Goal: Transaction & Acquisition: Purchase product/service

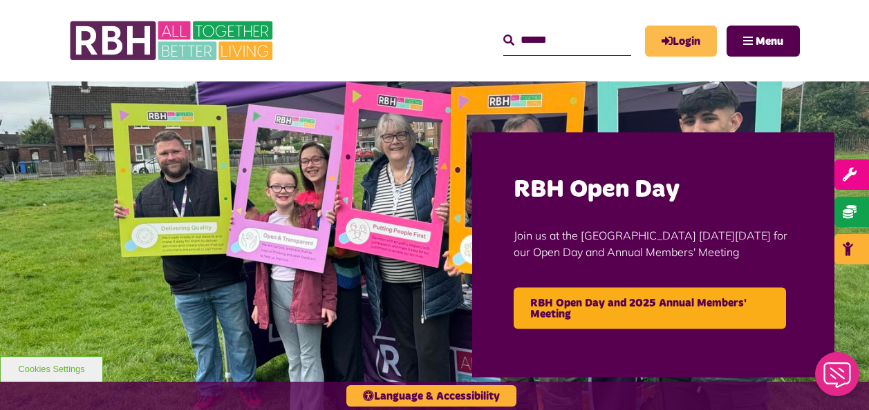
click at [679, 41] on link "Login" at bounding box center [681, 41] width 72 height 31
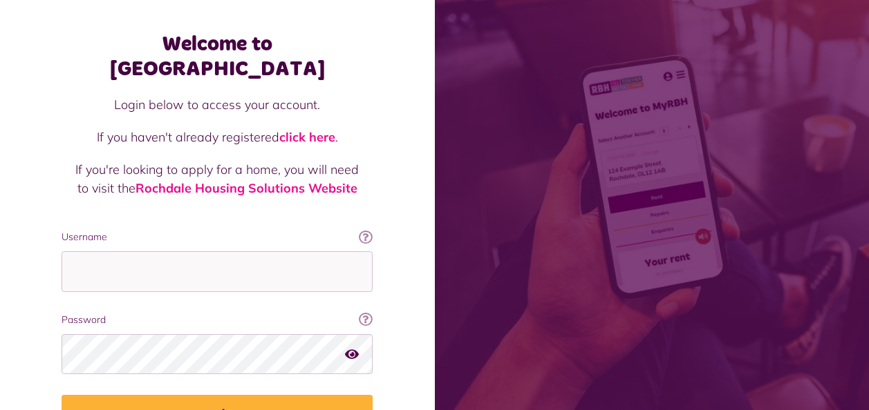
scroll to position [120, 0]
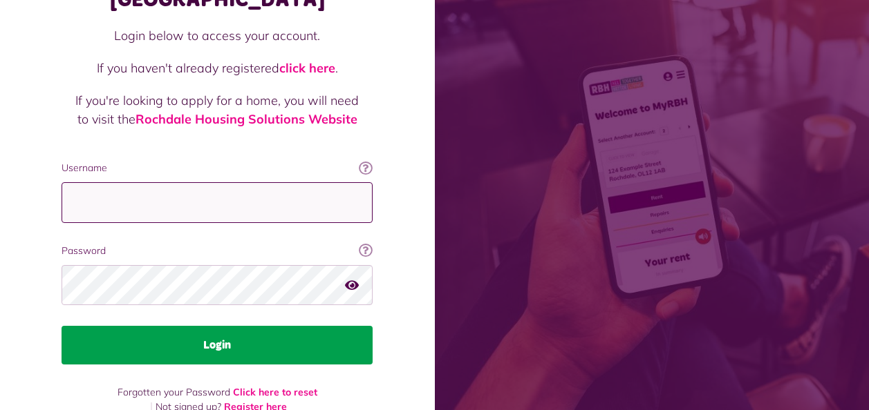
type input "**********"
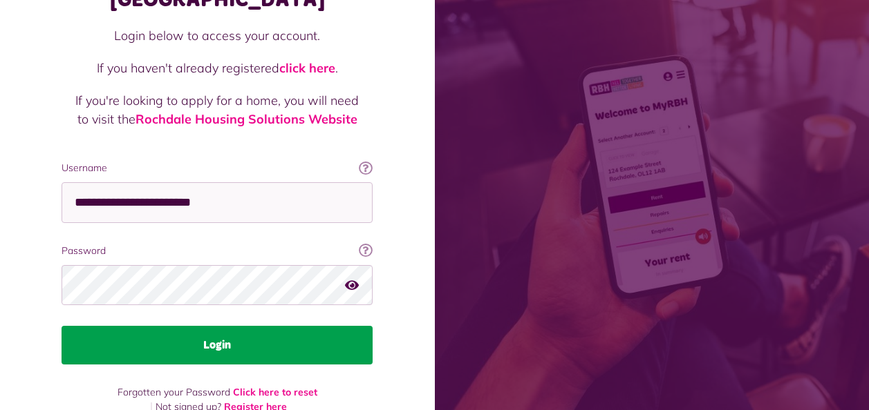
click at [209, 326] on button "Login" at bounding box center [217, 345] width 311 height 39
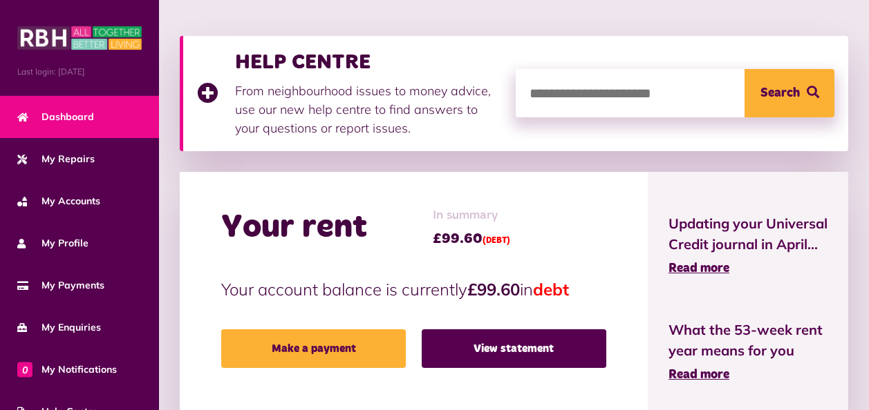
scroll to position [207, 0]
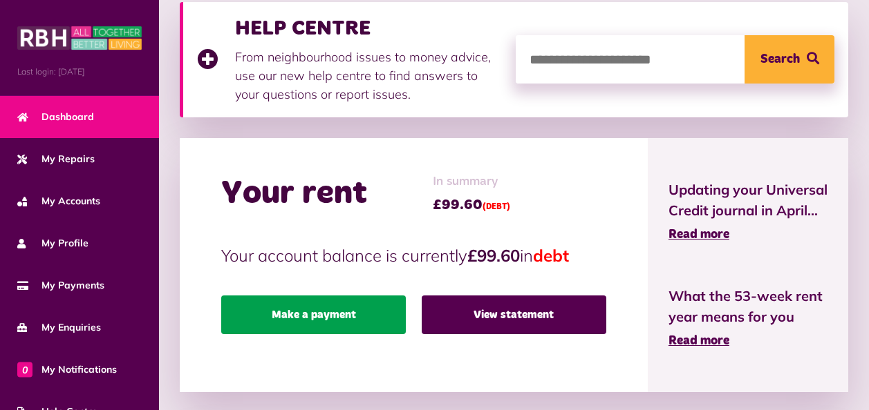
click at [302, 315] on link "Make a payment" at bounding box center [313, 315] width 185 height 39
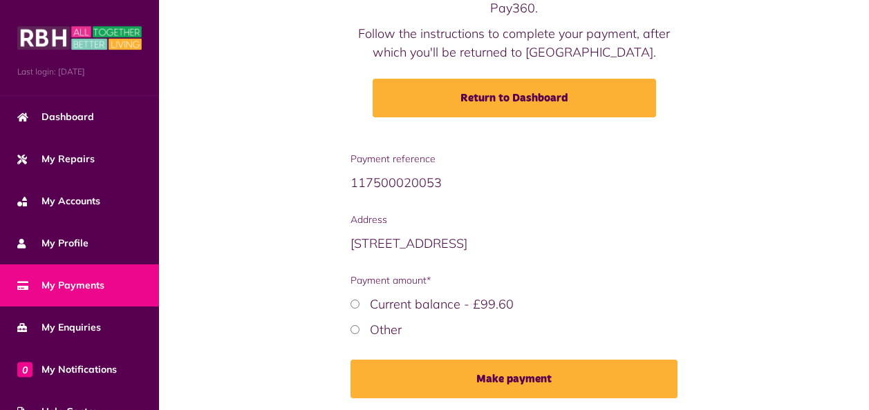
scroll to position [200, 0]
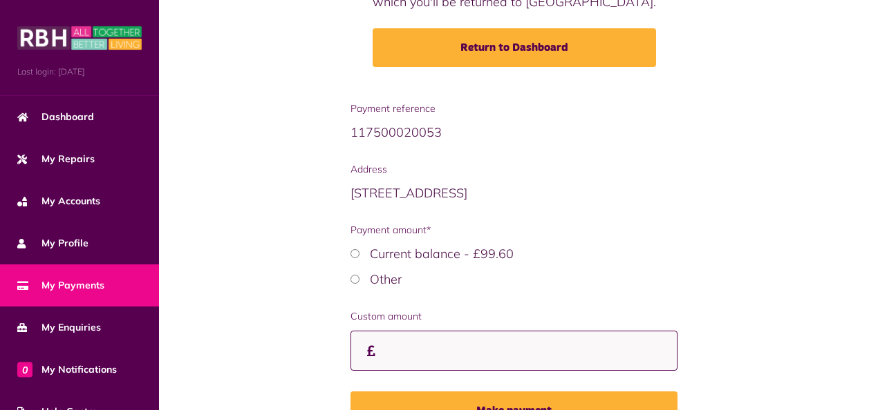
click at [400, 361] on input "Custom amount" at bounding box center [514, 351] width 328 height 41
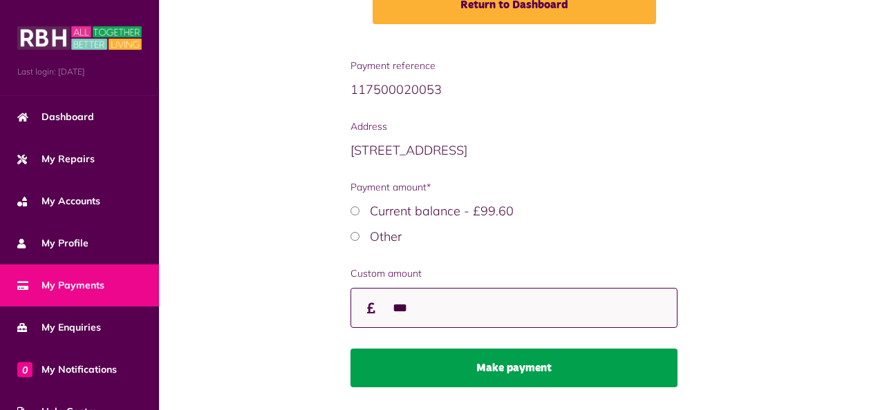
scroll to position [213, 0]
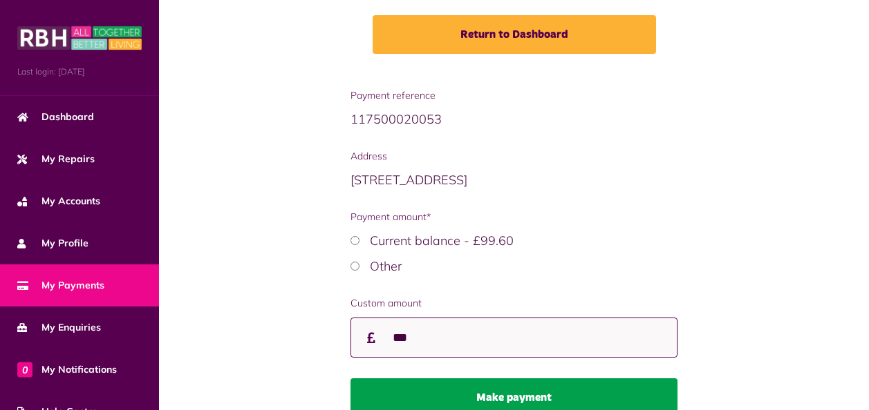
type input "***"
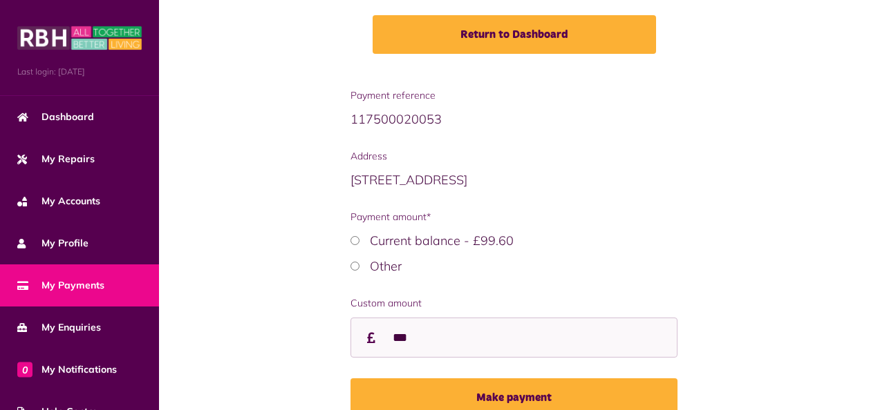
click at [501, 390] on button "Make payment" at bounding box center [514, 398] width 328 height 39
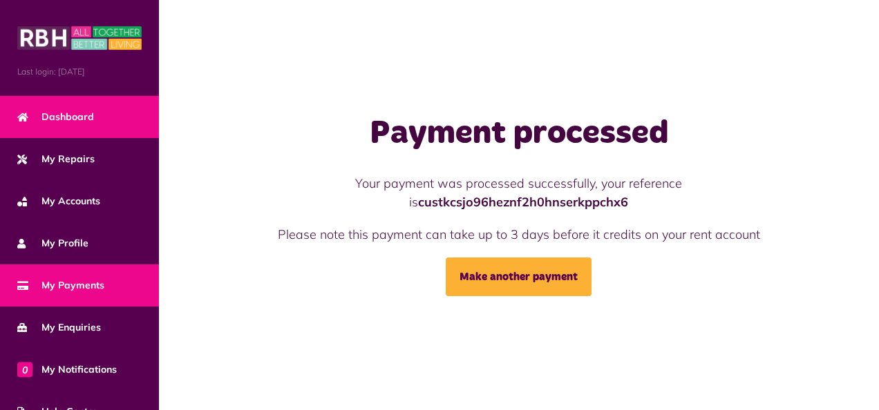
click at [83, 114] on span "Dashboard" at bounding box center [55, 117] width 77 height 15
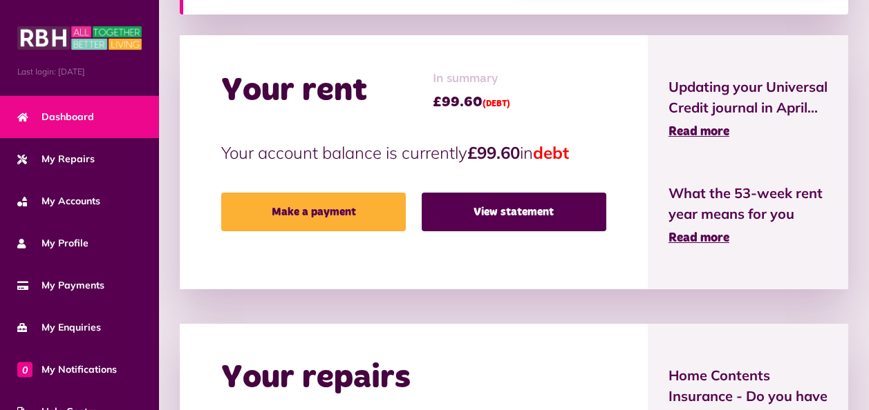
scroll to position [346, 0]
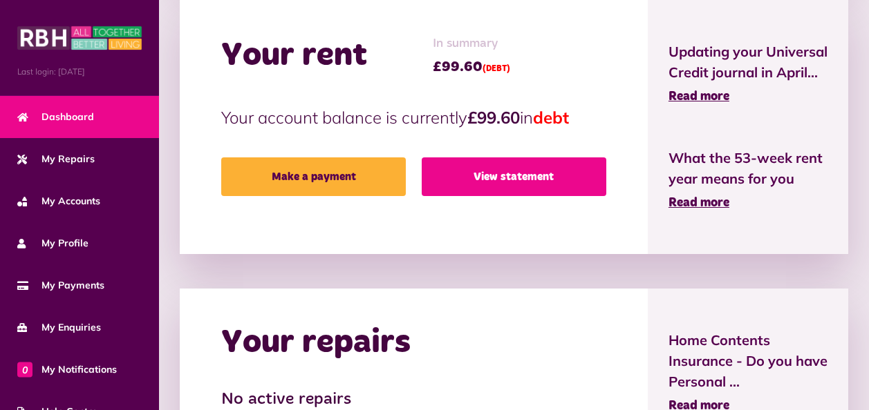
click at [484, 177] on link "View statement" at bounding box center [514, 177] width 185 height 39
